Goal: Check status: Check status

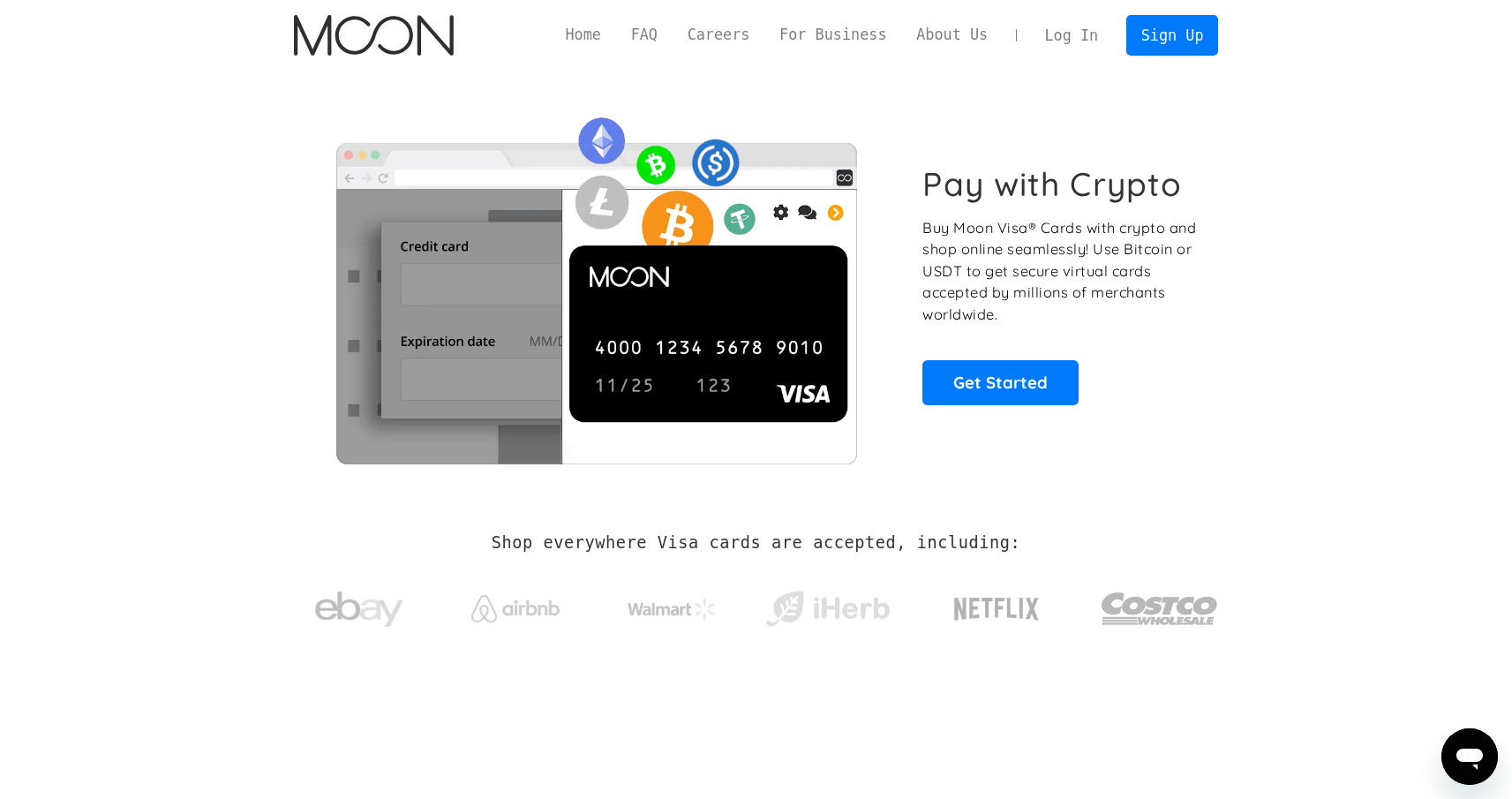
click at [1068, 23] on link "Log In" at bounding box center [1072, 35] width 83 height 39
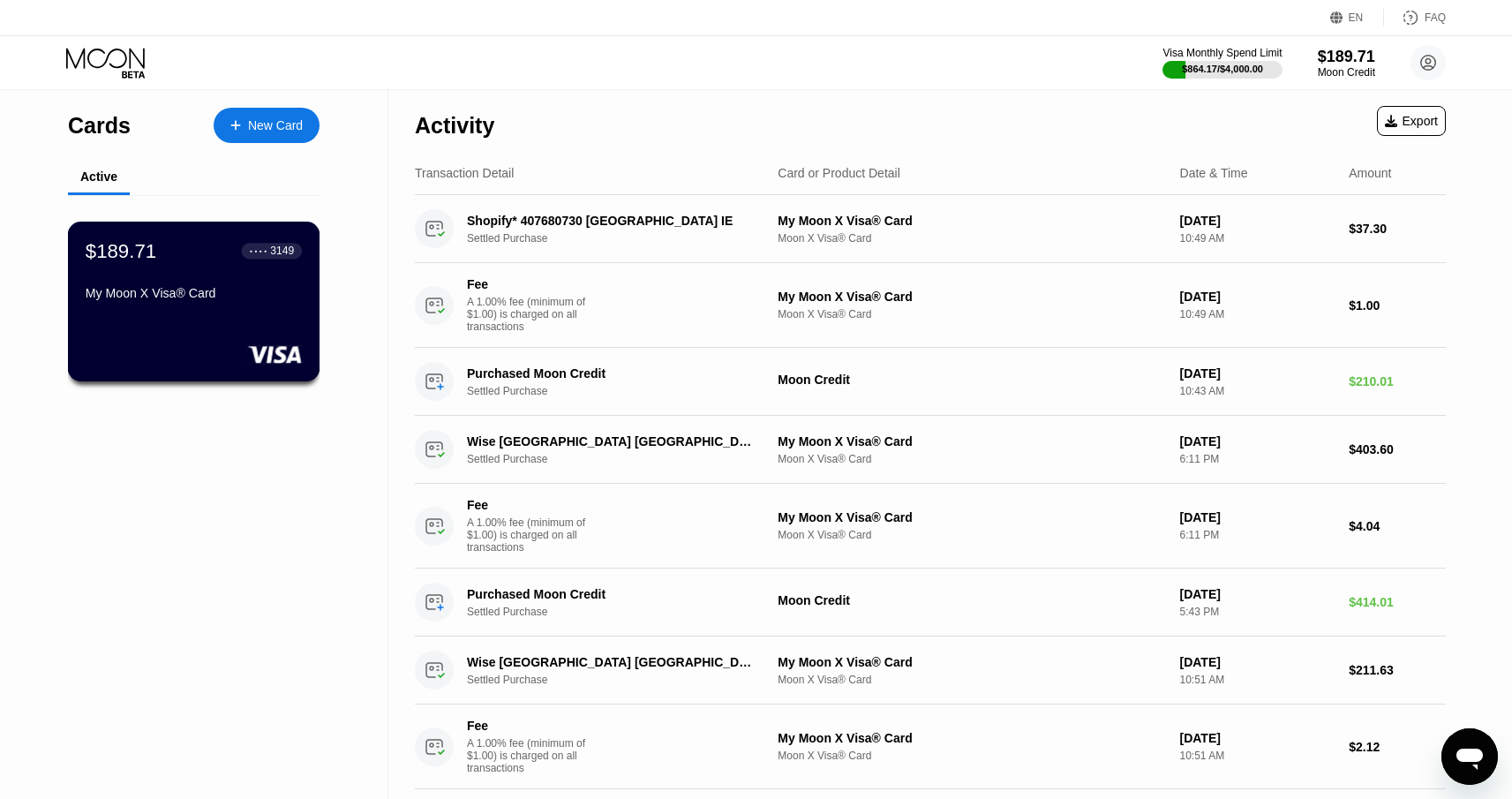
click at [268, 291] on div "My Moon X Visa® Card" at bounding box center [194, 294] width 216 height 14
